Goal: Information Seeking & Learning: Find specific fact

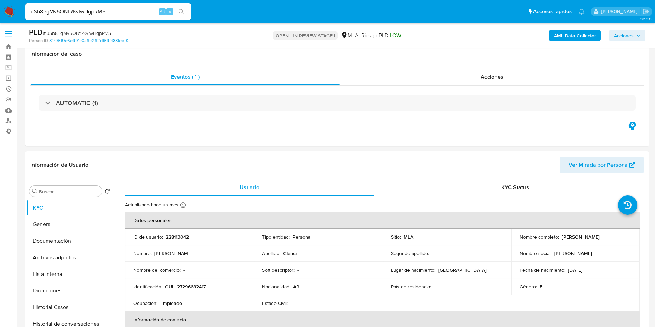
select select "10"
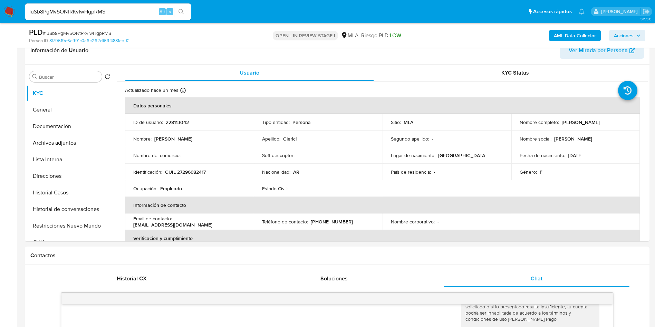
scroll to position [104, 0]
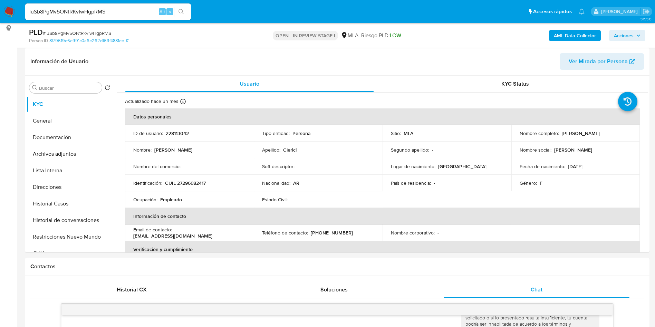
click at [70, 11] on input "luSb8PgMv5ONtRKvIwHgpRMS" at bounding box center [108, 11] width 166 height 9
paste input "[DEMOGRAPHIC_DATA]"
type input "[DEMOGRAPHIC_DATA]"
click at [191, 14] on li "hzNaUlTzmsghLPumDohLWFdL Alt s" at bounding box center [107, 11] width 169 height 17
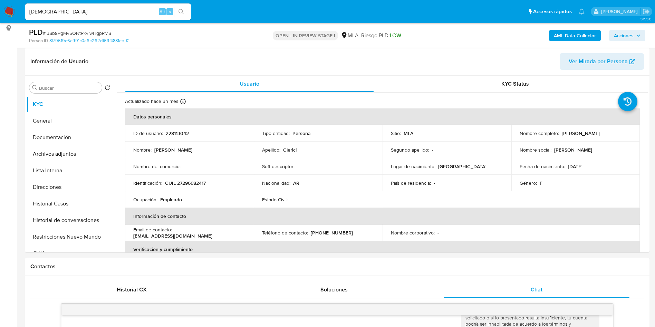
click at [184, 14] on icon "search-icon" at bounding box center [182, 12] width 6 height 6
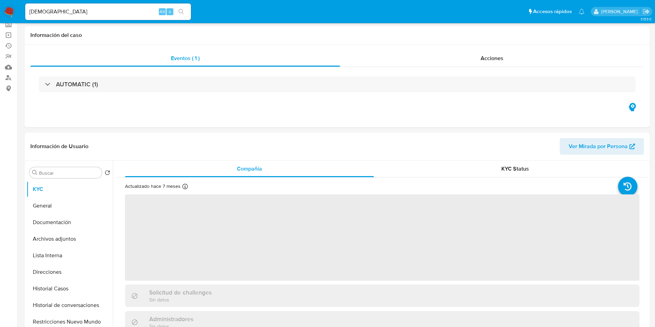
scroll to position [104, 0]
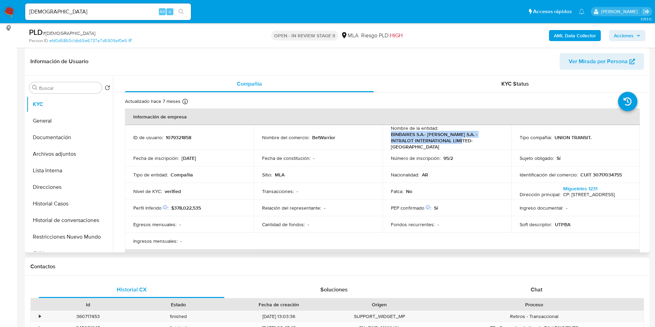
drag, startPoint x: 389, startPoint y: 135, endPoint x: 463, endPoint y: 140, distance: 73.7
click at [463, 140] on td "Nombre de la entidad : BINBAIRES S.A.- ONDISS S.A. - INTRALOT INTERNATIONAL LIM…" at bounding box center [447, 137] width 129 height 25
copy p "BINBAIRES S.A.- ONDISS S.A. - INTRALOT INTERNATIONAL LIMITED- UT"
select select "10"
click at [77, 159] on button "Archivos adjuntos" at bounding box center [67, 154] width 81 height 17
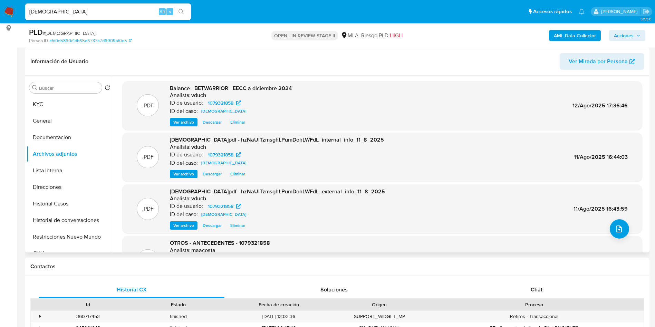
scroll to position [58, 0]
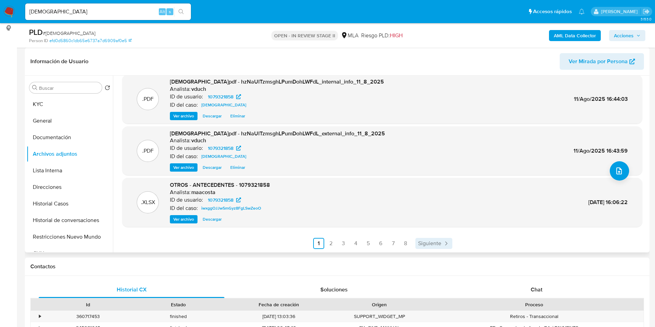
click at [432, 244] on span "Siguiente" at bounding box center [429, 244] width 23 height 6
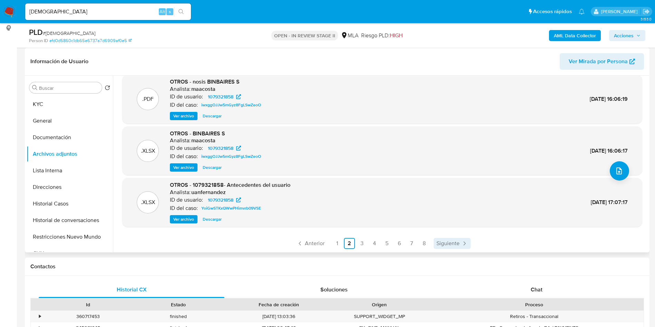
click at [454, 245] on span "Siguiente" at bounding box center [448, 244] width 23 height 6
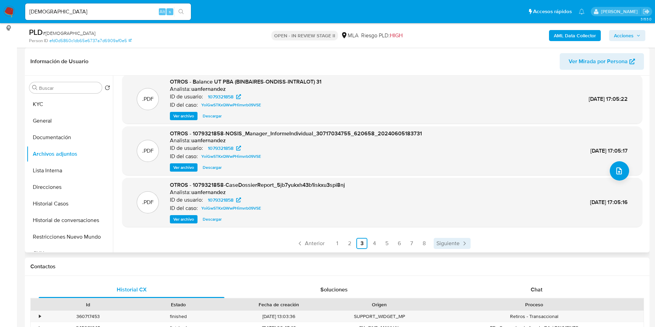
click at [448, 241] on span "Siguiente" at bounding box center [448, 244] width 23 height 6
click at [439, 244] on span "Siguiente" at bounding box center [448, 244] width 23 height 6
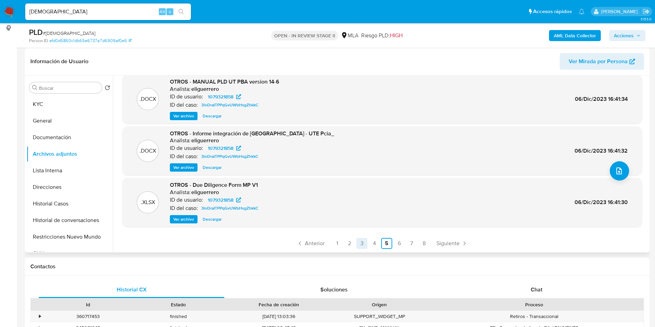
click at [358, 244] on link "3" at bounding box center [362, 243] width 11 height 11
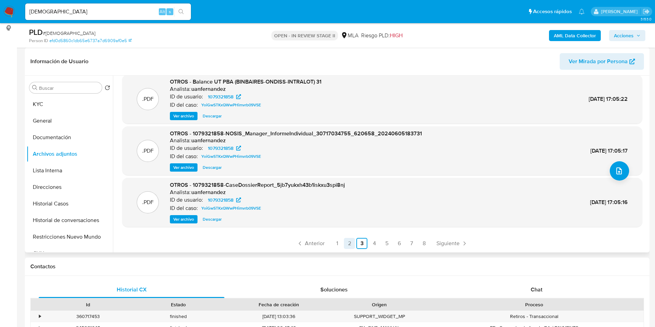
click at [349, 243] on link "2" at bounding box center [349, 243] width 11 height 11
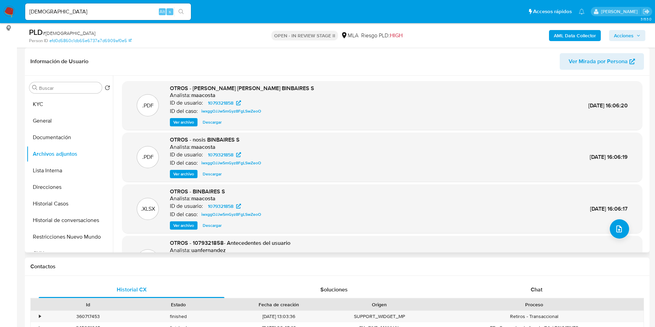
click at [186, 173] on span "Ver archivo" at bounding box center [183, 174] width 21 height 7
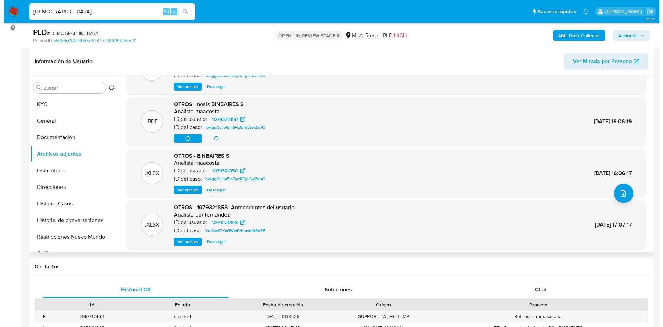
scroll to position [52, 0]
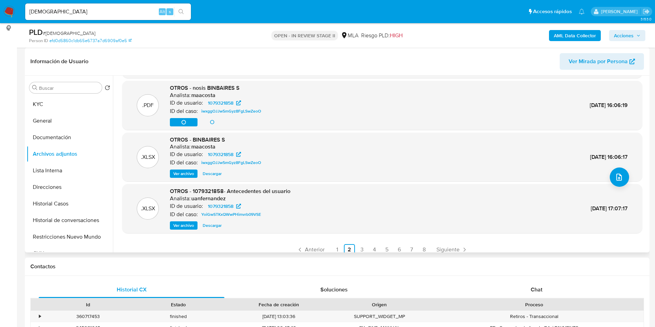
click at [172, 172] on button "Ver archivo" at bounding box center [184, 174] width 28 height 8
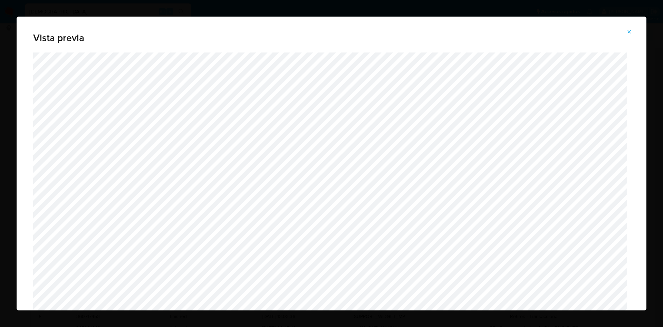
click at [632, 30] on div "Vista previa" at bounding box center [331, 163] width 663 height 327
click at [629, 31] on div "Vista previa" at bounding box center [331, 163] width 663 height 327
click at [625, 31] on div "Vista previa" at bounding box center [331, 163] width 663 height 327
click at [633, 29] on div "Vista previa" at bounding box center [331, 163] width 663 height 327
click at [626, 32] on div "Vista previa" at bounding box center [331, 163] width 663 height 327
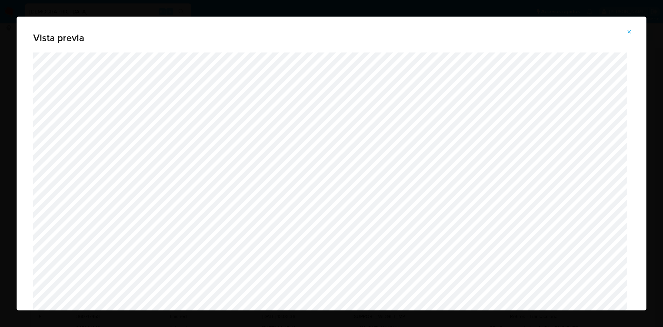
click at [629, 31] on div "Vista previa" at bounding box center [331, 163] width 663 height 327
click at [626, 32] on div "Vista previa" at bounding box center [331, 163] width 663 height 327
click at [630, 33] on div "Vista previa" at bounding box center [331, 163] width 663 height 327
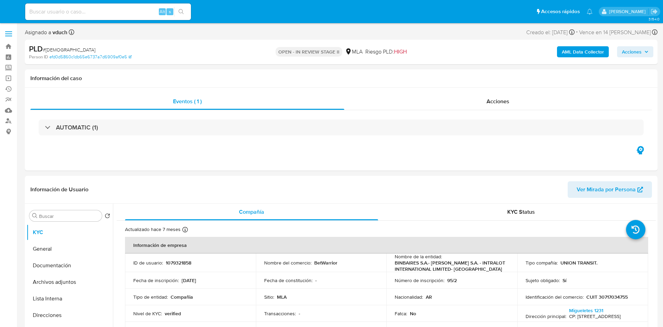
select select "10"
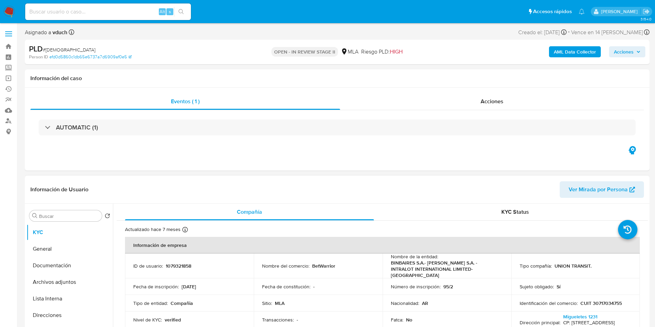
click at [350, 179] on div "Información de Usuario Ver Mirada por Persona" at bounding box center [337, 190] width 625 height 28
click at [52, 237] on button "KYC" at bounding box center [67, 232] width 81 height 17
click at [49, 249] on button "General" at bounding box center [67, 249] width 81 height 17
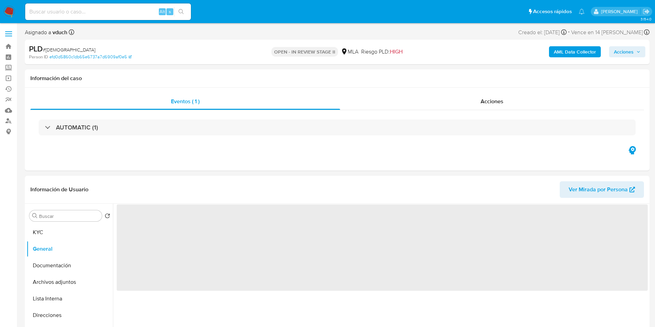
scroll to position [52, 0]
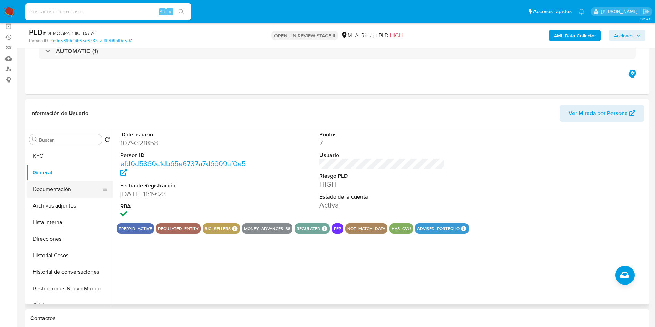
click at [63, 186] on button "Documentación" at bounding box center [67, 189] width 81 height 17
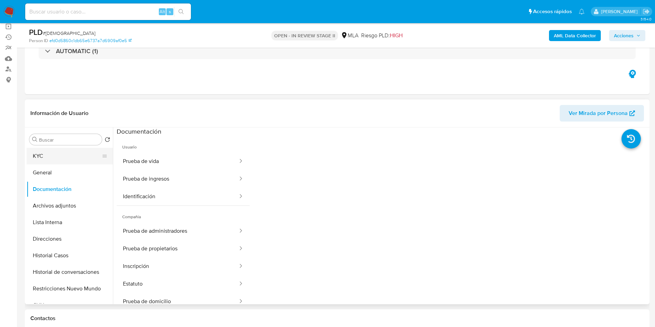
click at [48, 160] on button "KYC" at bounding box center [67, 156] width 81 height 17
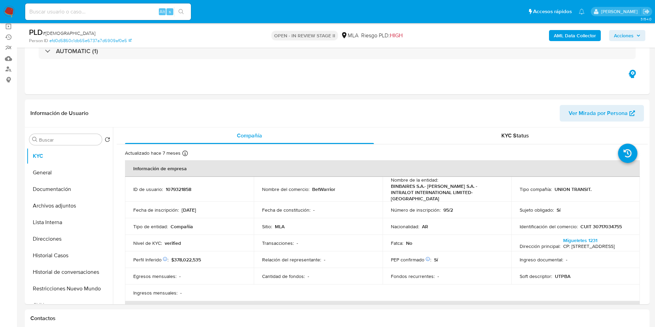
click at [128, 10] on input at bounding box center [108, 11] width 166 height 9
paste input "263150699"
type input "263150699"
click at [183, 10] on icon "search-icon" at bounding box center [182, 12] width 6 height 6
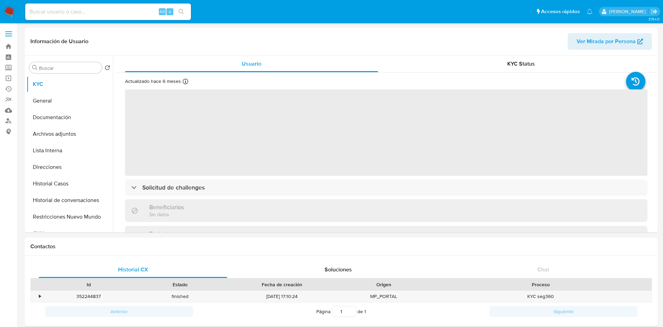
select select "10"
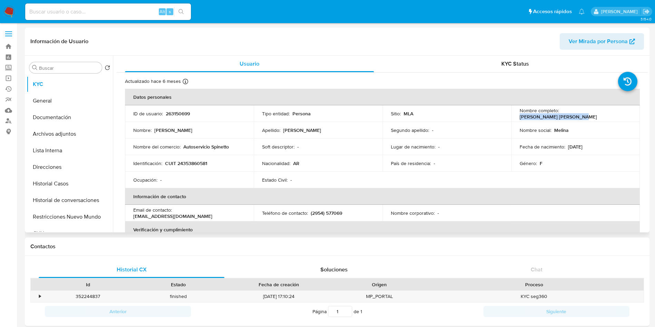
drag, startPoint x: 560, startPoint y: 114, endPoint x: 613, endPoint y: 114, distance: 52.9
click at [597, 114] on p "Melina Rocio Marti Braun" at bounding box center [558, 117] width 77 height 6
copy p "Melina Rocio Marti Braun"
click at [178, 112] on p "263150699" at bounding box center [178, 114] width 24 height 6
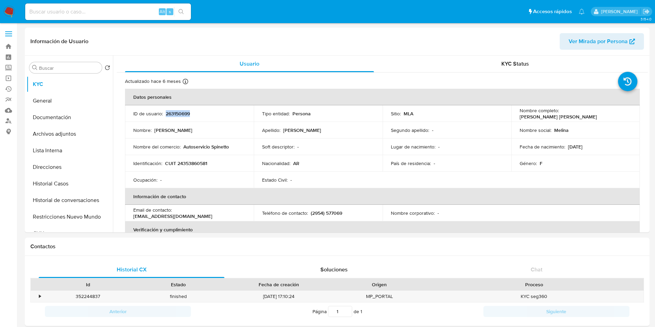
copy p "263150699"
click at [185, 166] on p "CUIT 24353860581" at bounding box center [186, 163] width 42 height 6
copy p "24353860581"
click at [71, 181] on button "Historial Casos" at bounding box center [67, 183] width 81 height 17
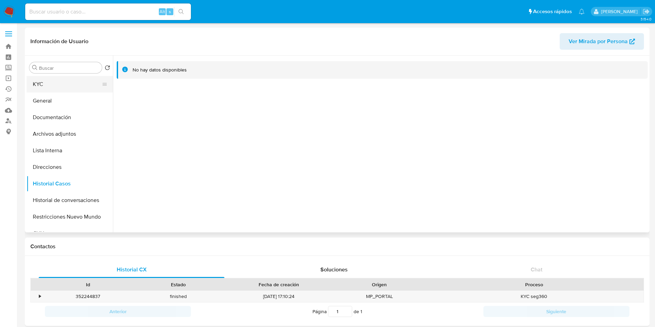
click at [68, 84] on button "KYC" at bounding box center [67, 84] width 81 height 17
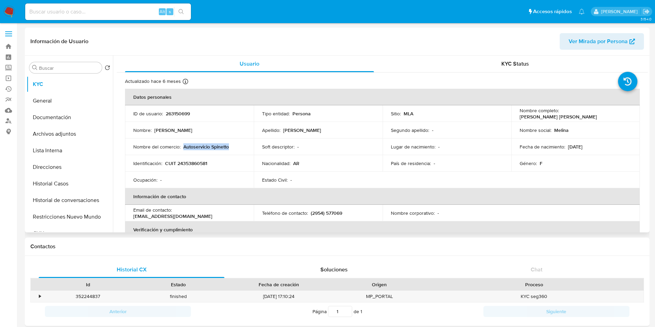
drag, startPoint x: 184, startPoint y: 147, endPoint x: 237, endPoint y: 150, distance: 53.6
click at [237, 150] on td "Nombre del comercio : Autoservicio Spinetto" at bounding box center [189, 147] width 129 height 17
copy p "Autoservicio Spinetto"
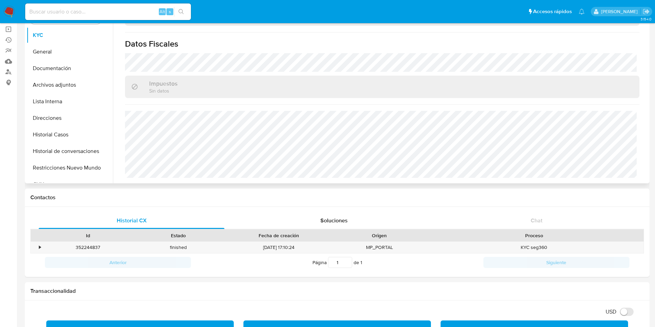
scroll to position [104, 0]
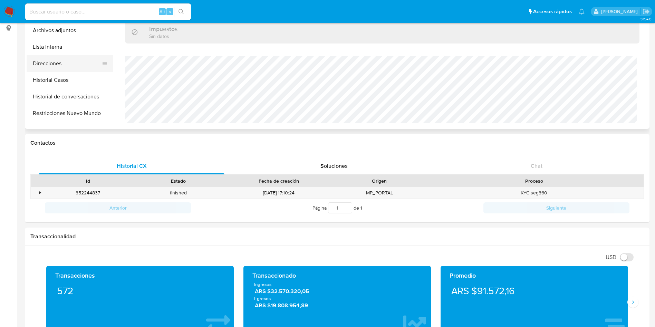
click at [65, 65] on button "Direcciones" at bounding box center [67, 63] width 81 height 17
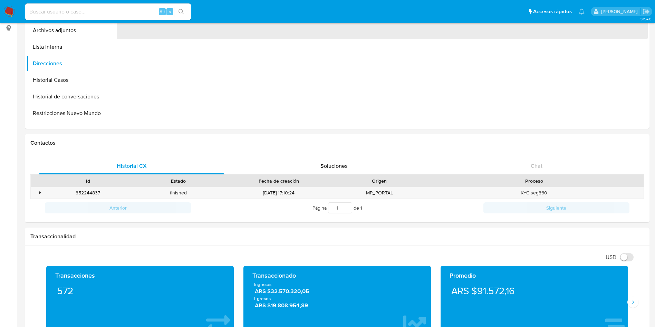
scroll to position [0, 0]
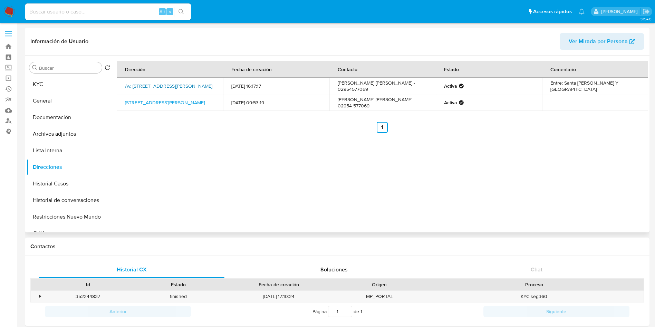
click at [150, 86] on link "Av. Spinetto 867, Santa Rosa, La Pampa, 6300, Argentina 867" at bounding box center [168, 86] width 87 height 7
drag, startPoint x: 189, startPoint y: 91, endPoint x: 124, endPoint y: 83, distance: 65.0
click at [124, 83] on td "Av. Spinetto 867, Santa Rosa, La Pampa, 6300, Argentina 867" at bounding box center [170, 86] width 106 height 17
copy link "Av. Spinetto 867, Santa Rosa, La Pampa, 6300, Argentina 867"
click at [74, 116] on button "Documentación" at bounding box center [67, 117] width 81 height 17
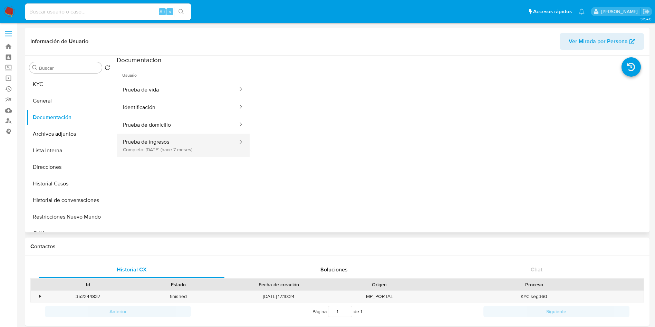
click at [213, 150] on button "Prueba de ingresos Completo: 27/01/2025 (hace 7 meses)" at bounding box center [178, 145] width 122 height 23
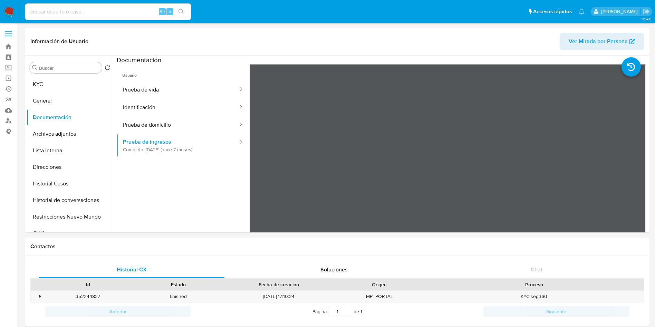
click at [106, 9] on input at bounding box center [108, 11] width 166 height 9
paste input "1102117020"
type input "1102117020"
click at [176, 10] on button "search-icon" at bounding box center [181, 12] width 14 height 10
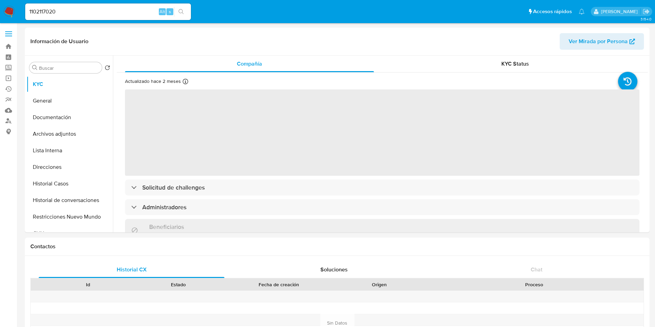
select select "10"
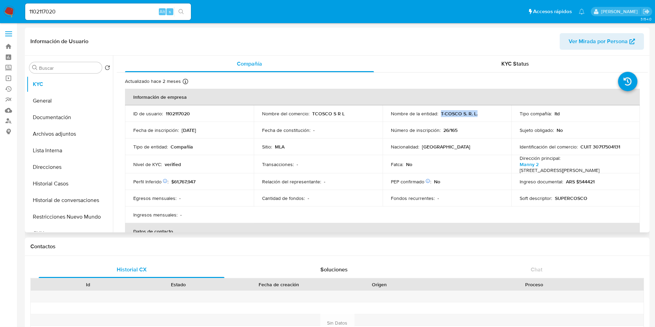
drag, startPoint x: 448, startPoint y: 112, endPoint x: 483, endPoint y: 112, distance: 34.2
click at [483, 112] on div "Nombre de la entidad : T-COSCO S. R. L." at bounding box center [447, 114] width 112 height 6
copy p "T-COSCO S. R. L."
click at [179, 115] on p "1102117020" at bounding box center [178, 114] width 24 height 6
click at [178, 115] on p "1102117020" at bounding box center [178, 114] width 24 height 6
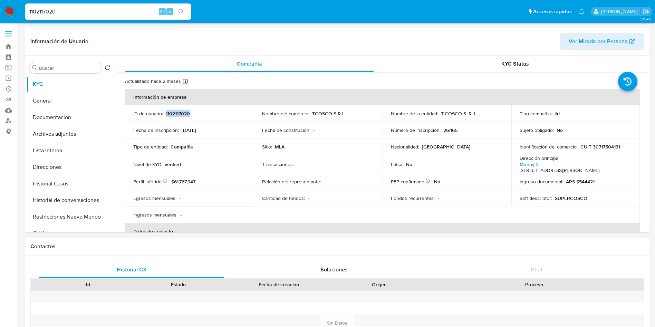
copy p "1102117020"
click at [607, 146] on p "CUIT 30717504131" at bounding box center [601, 147] width 40 height 6
copy p "30717504131"
drag, startPoint x: 311, startPoint y: 112, endPoint x: 355, endPoint y: 114, distance: 43.9
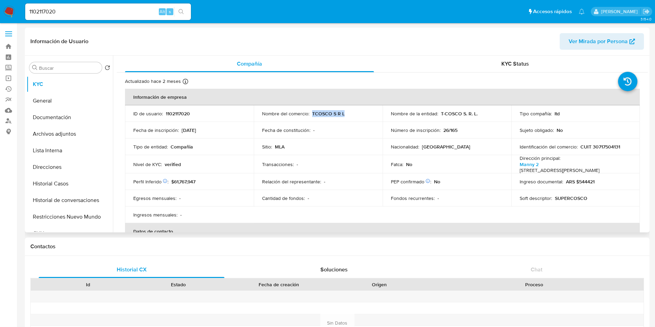
click at [355, 114] on div "Nombre del comercio : TCOSCO S R L" at bounding box center [318, 114] width 112 height 6
copy p "TCOSCO S R L"
click at [60, 185] on button "Historial Casos" at bounding box center [67, 183] width 81 height 17
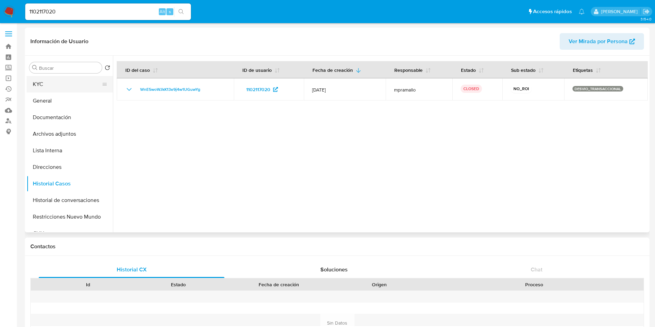
click at [75, 79] on button "KYC" at bounding box center [67, 84] width 81 height 17
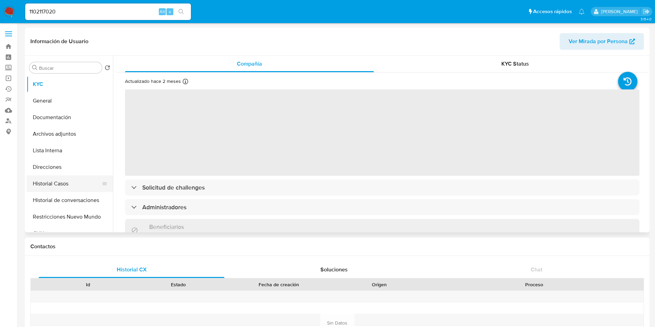
click at [50, 184] on button "Historial Casos" at bounding box center [67, 183] width 81 height 17
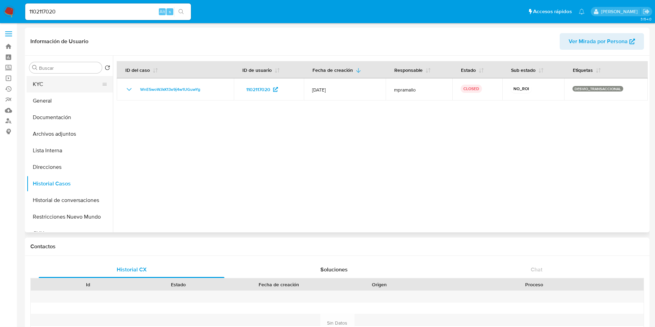
click at [69, 82] on button "KYC" at bounding box center [67, 84] width 81 height 17
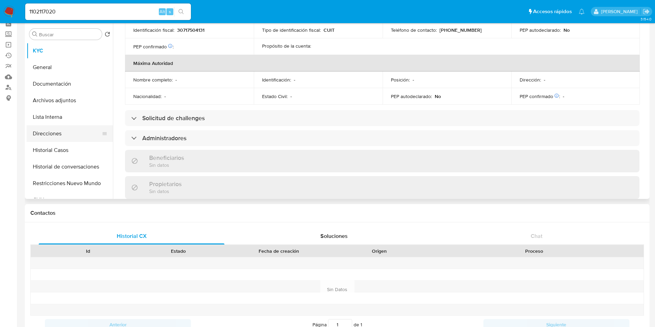
scroll to position [468, 0]
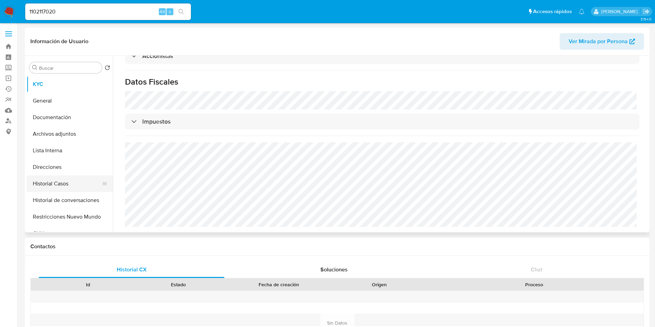
click at [66, 180] on button "Historial Casos" at bounding box center [67, 183] width 81 height 17
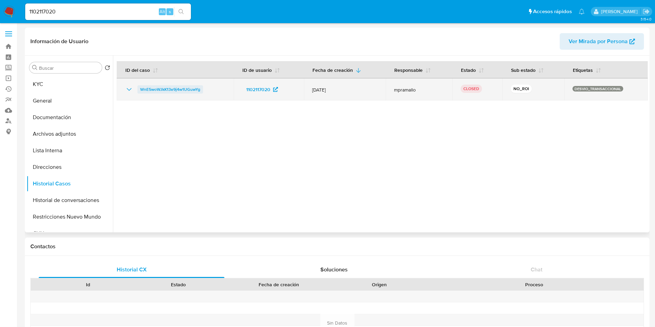
click at [160, 88] on span "WnE5woWJkK13e9j4w1UGuwYg" at bounding box center [170, 89] width 60 height 8
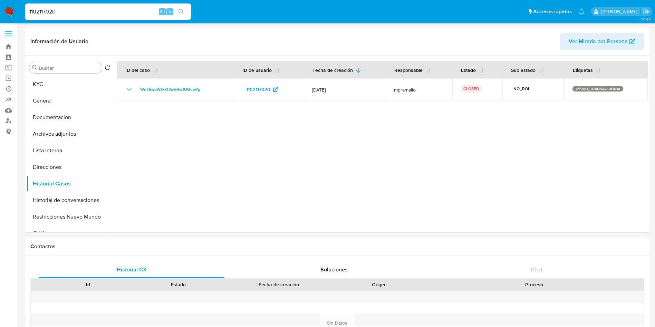
click at [103, 10] on input "1102117020" at bounding box center [108, 11] width 166 height 9
paste input "34325748"
type input "134325748"
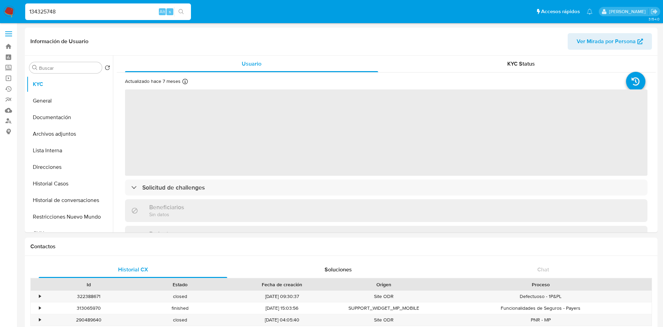
select select "10"
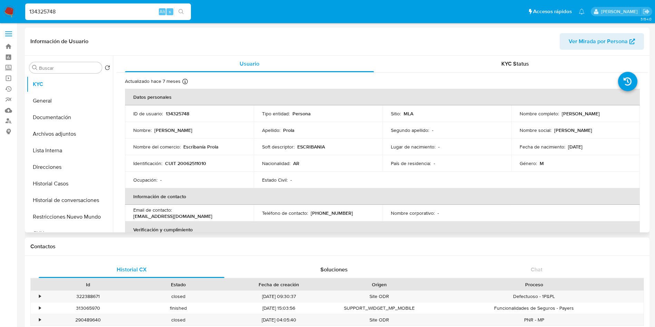
drag, startPoint x: 559, startPoint y: 112, endPoint x: 622, endPoint y: 113, distance: 62.9
click at [622, 113] on div "Nombre completo : Jorge Alberto Prola" at bounding box center [576, 114] width 112 height 6
click at [189, 112] on p "134325748" at bounding box center [177, 114] width 23 height 6
click at [183, 116] on p "134325748" at bounding box center [177, 114] width 23 height 6
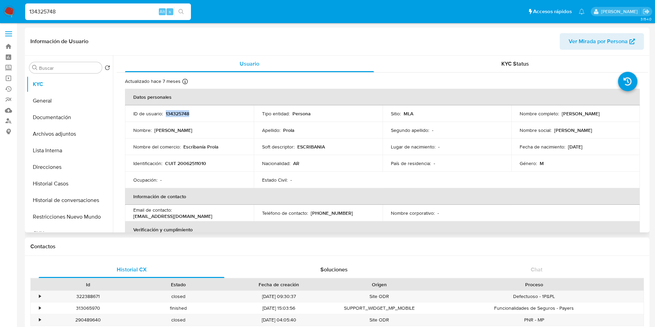
click at [183, 116] on p "134325748" at bounding box center [177, 114] width 23 height 6
copy p "134325748"
click at [365, 151] on td "Soft descriptor : ESCRIBANIA" at bounding box center [318, 147] width 129 height 17
click at [65, 177] on button "Historial Casos" at bounding box center [67, 183] width 81 height 17
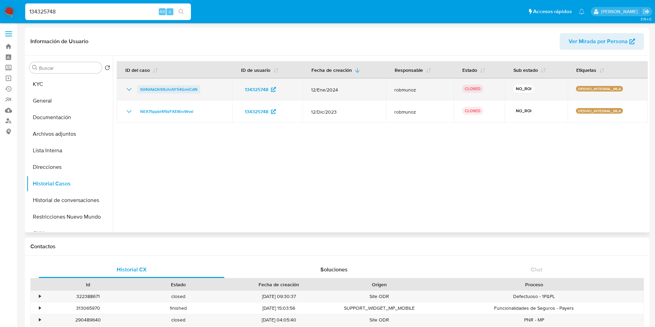
click at [154, 88] on span "S040AkOh9XchrAY1i4GmiCdN" at bounding box center [168, 89] width 57 height 8
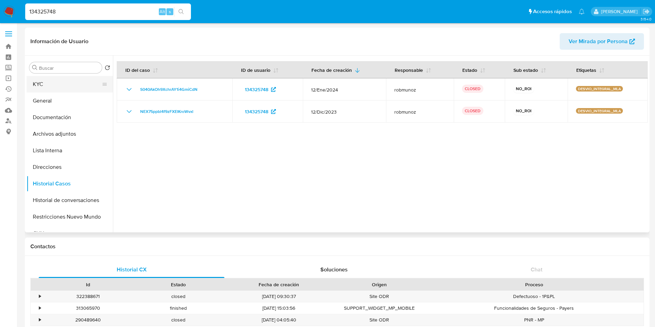
click at [58, 85] on button "KYC" at bounding box center [67, 84] width 81 height 17
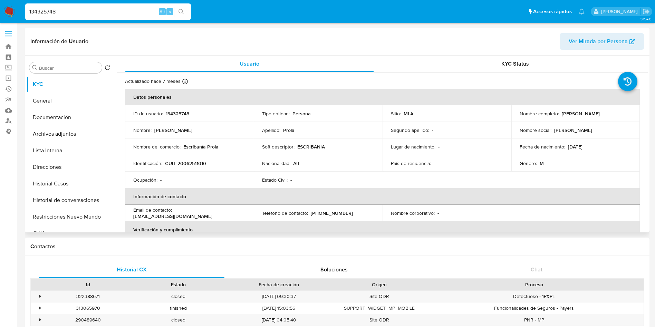
click at [191, 161] on p "CUIT 20062511010" at bounding box center [185, 163] width 41 height 6
drag, startPoint x: 174, startPoint y: 214, endPoint x: 224, endPoint y: 211, distance: 49.8
click at [224, 211] on div "Email de contacto : japrola@gmail.com" at bounding box center [189, 213] width 112 height 12
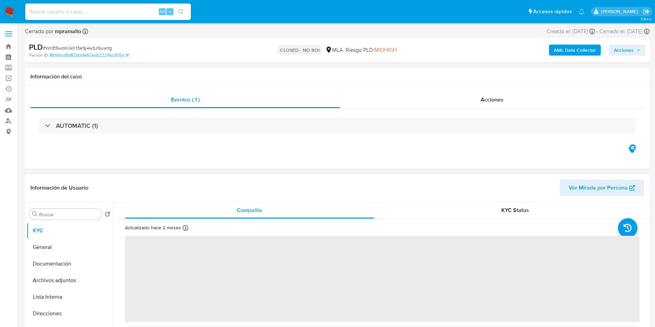
select select "10"
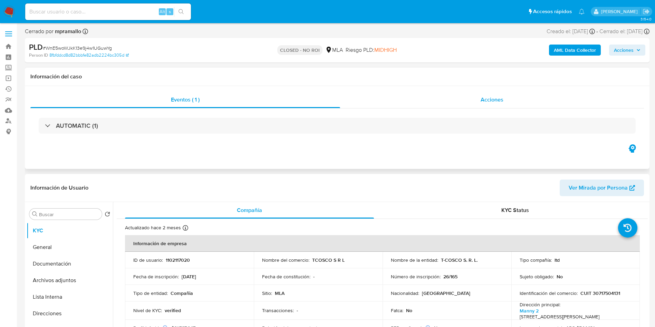
click at [483, 108] on div "Eventos ( 1 ) Acciones AUTOMATIC (1)" at bounding box center [337, 117] width 614 height 51
click at [491, 100] on span "Acciones" at bounding box center [492, 100] width 23 height 8
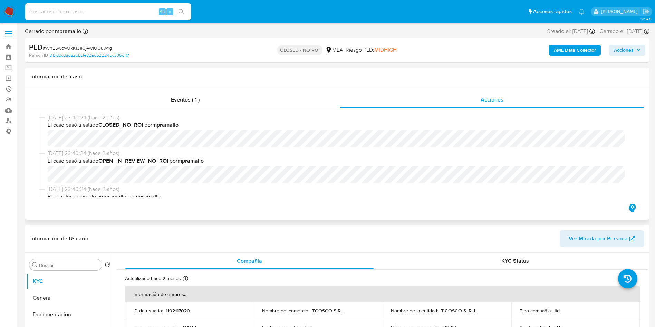
click at [334, 87] on div "Eventos ( 1 ) Acciones 09/03/2023 23:40:24 (hace 2 años) El caso pasó a estado …" at bounding box center [337, 153] width 625 height 134
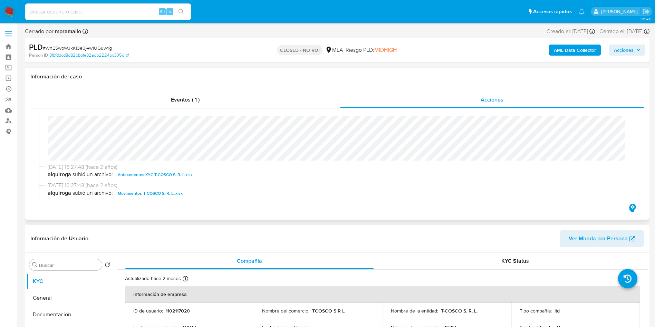
scroll to position [101, 0]
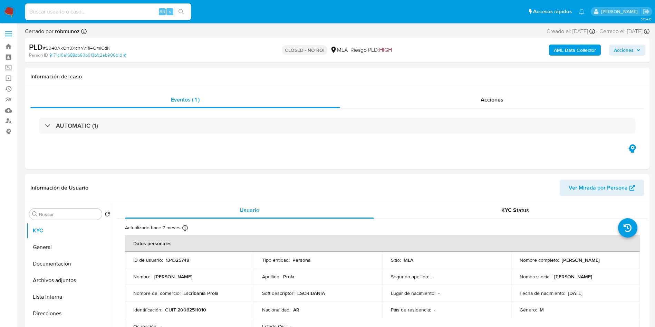
select select "10"
click at [511, 100] on div "Acciones" at bounding box center [492, 100] width 304 height 17
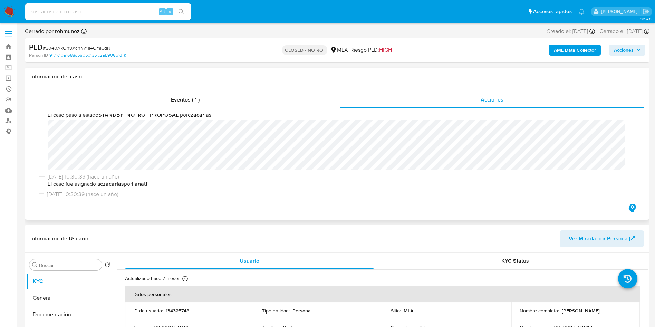
scroll to position [104, 0]
